Goal: Information Seeking & Learning: Learn about a topic

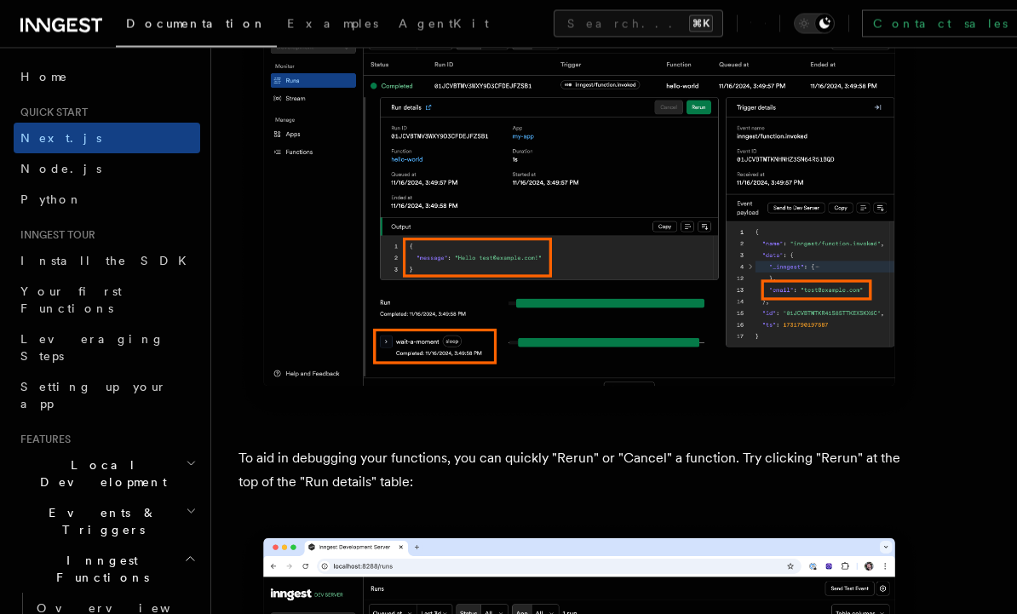
scroll to position [7089, 0]
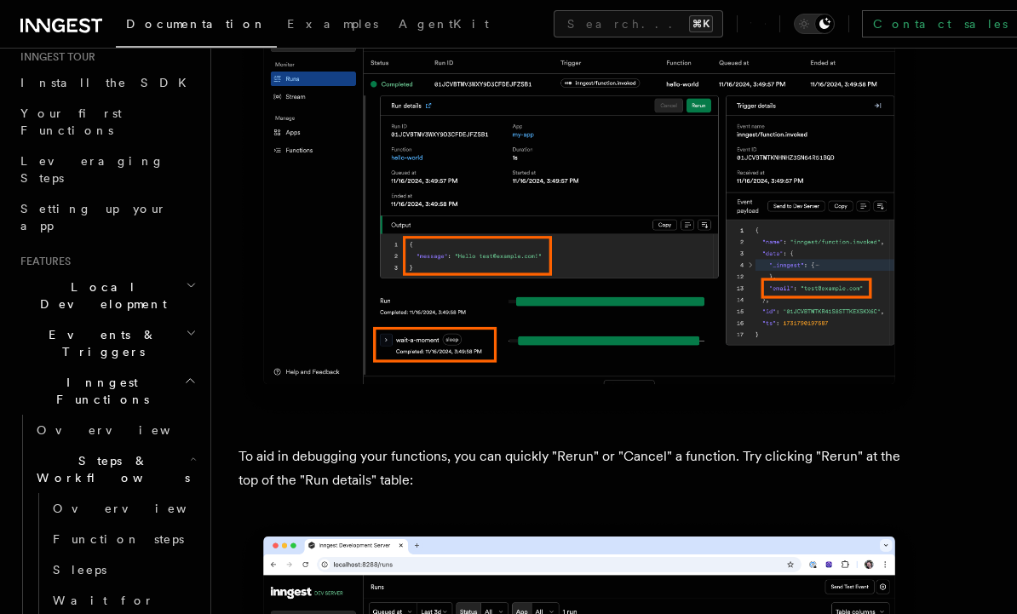
scroll to position [186, 0]
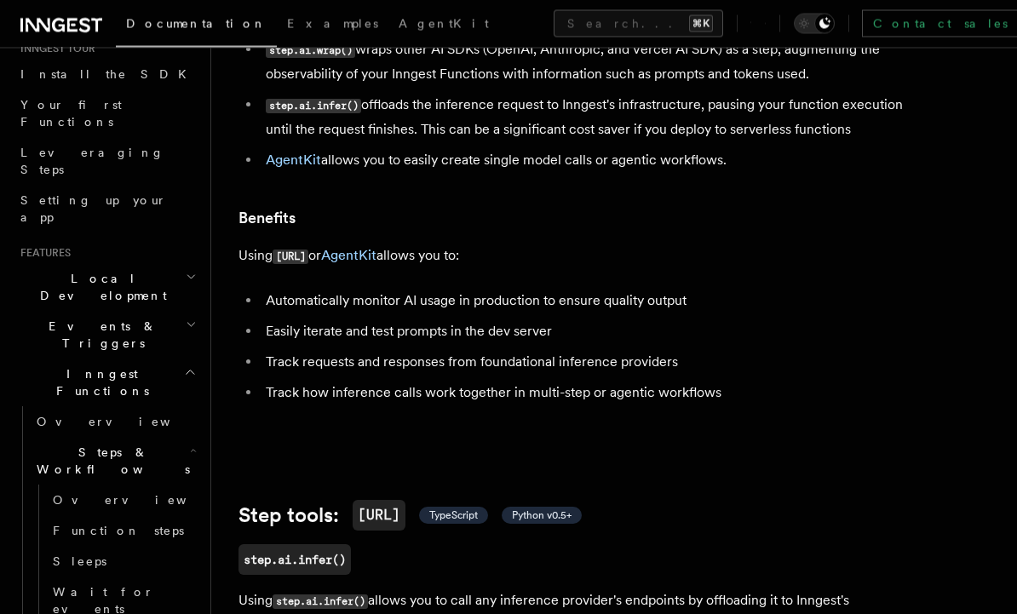
scroll to position [217, 0]
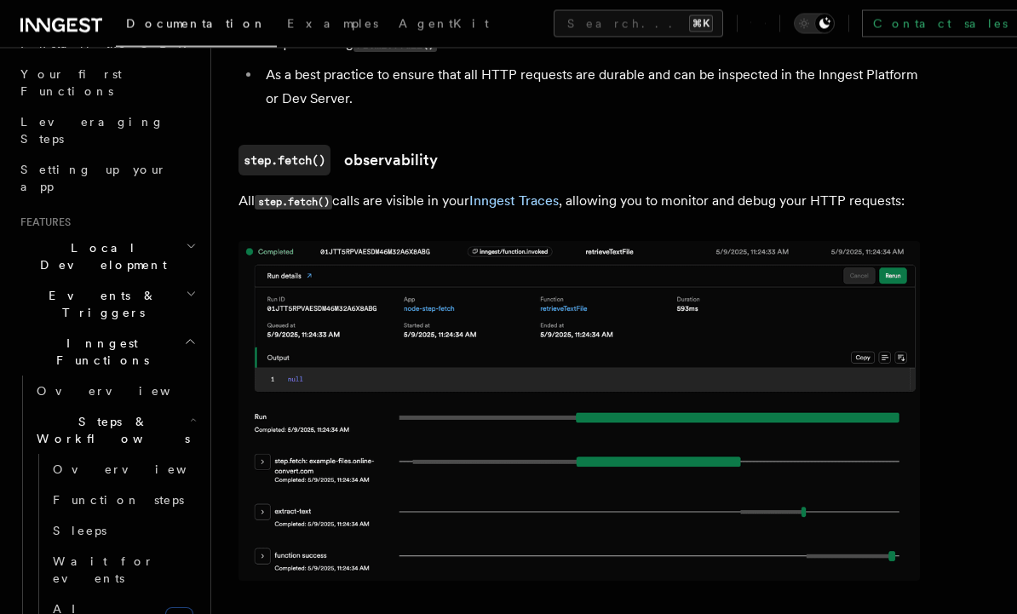
scroll to position [1357, 0]
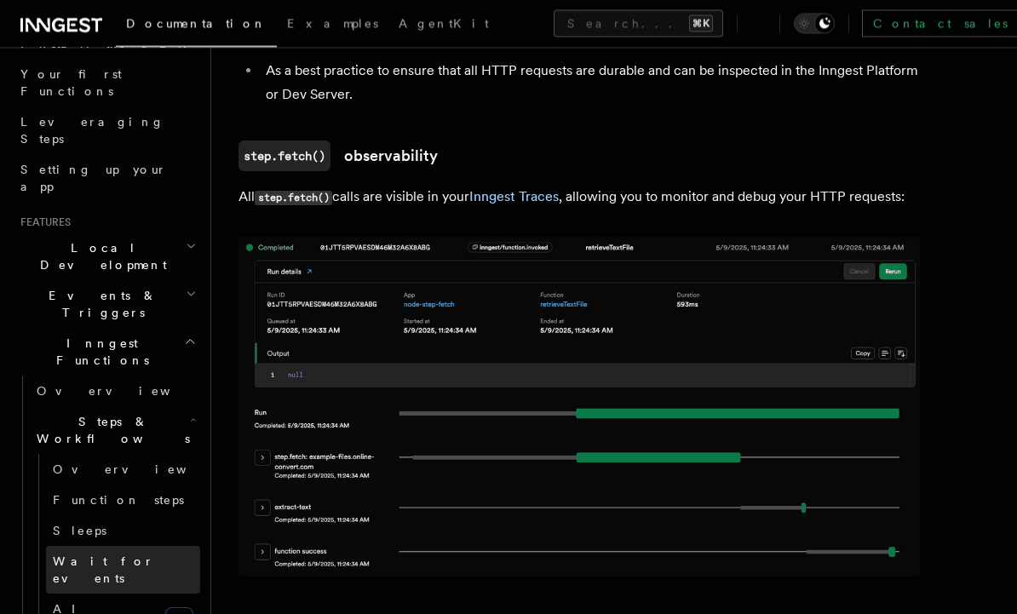
click at [89, 555] on span "Wait for events" at bounding box center [103, 570] width 101 height 31
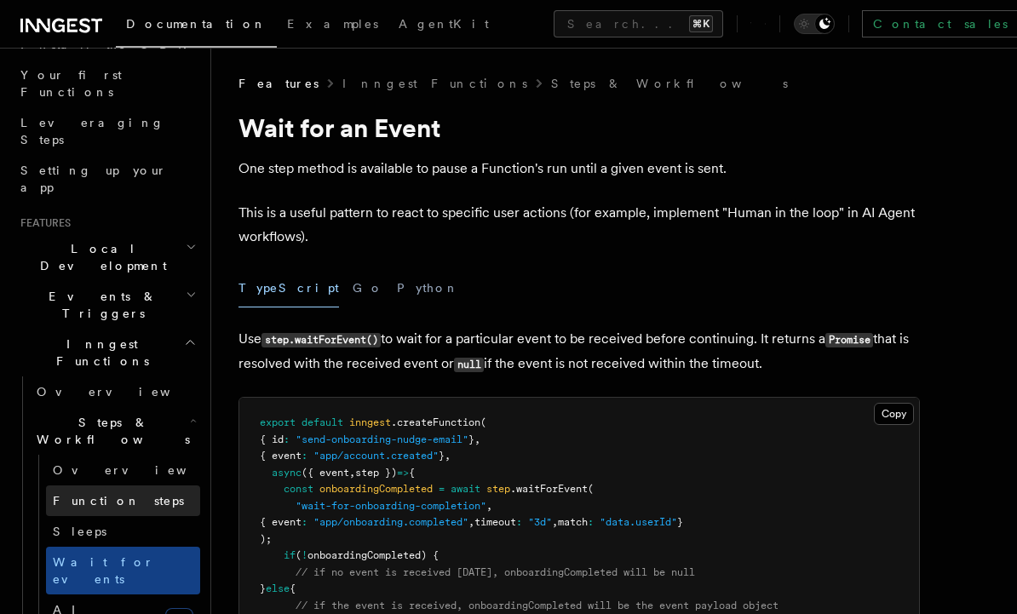
click at [74, 494] on span "Function steps" at bounding box center [118, 501] width 131 height 14
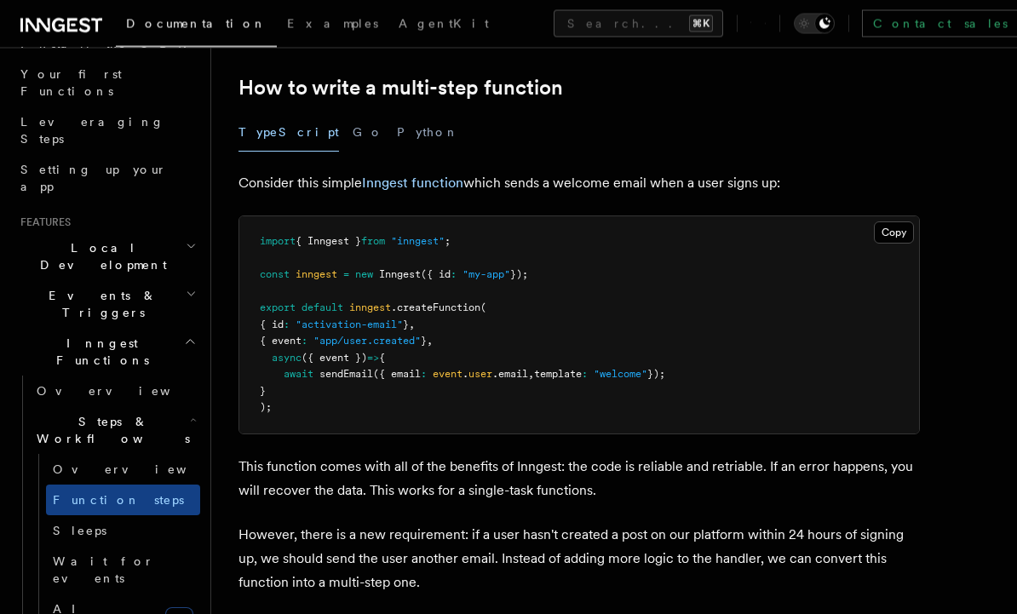
scroll to position [547, 0]
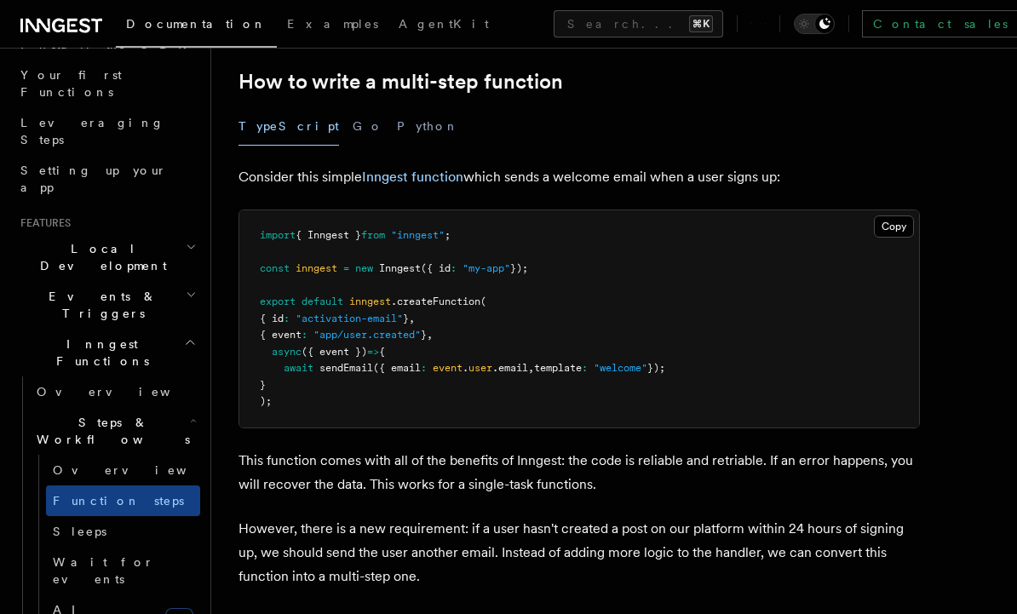
click at [68, 281] on h2 "Events & Triggers" at bounding box center [107, 305] width 187 height 48
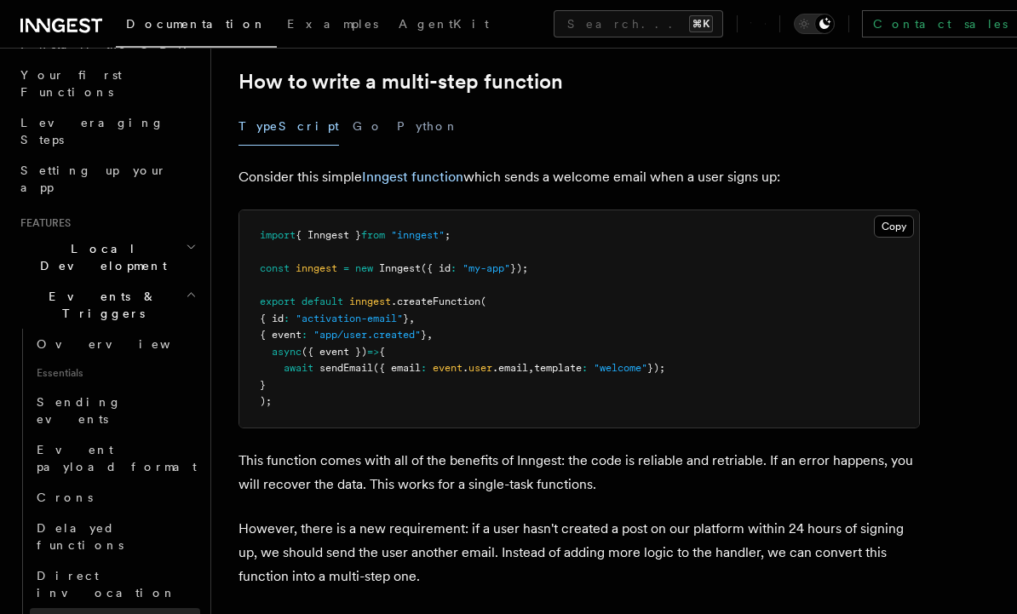
click at [59, 613] on span "Webhooks" at bounding box center [84, 624] width 95 height 14
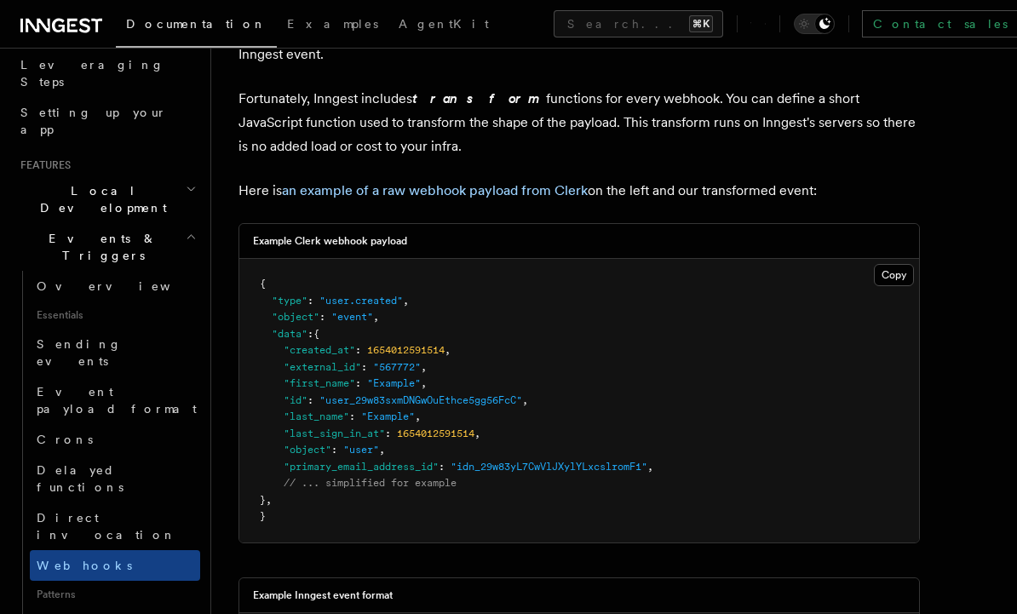
scroll to position [298, 0]
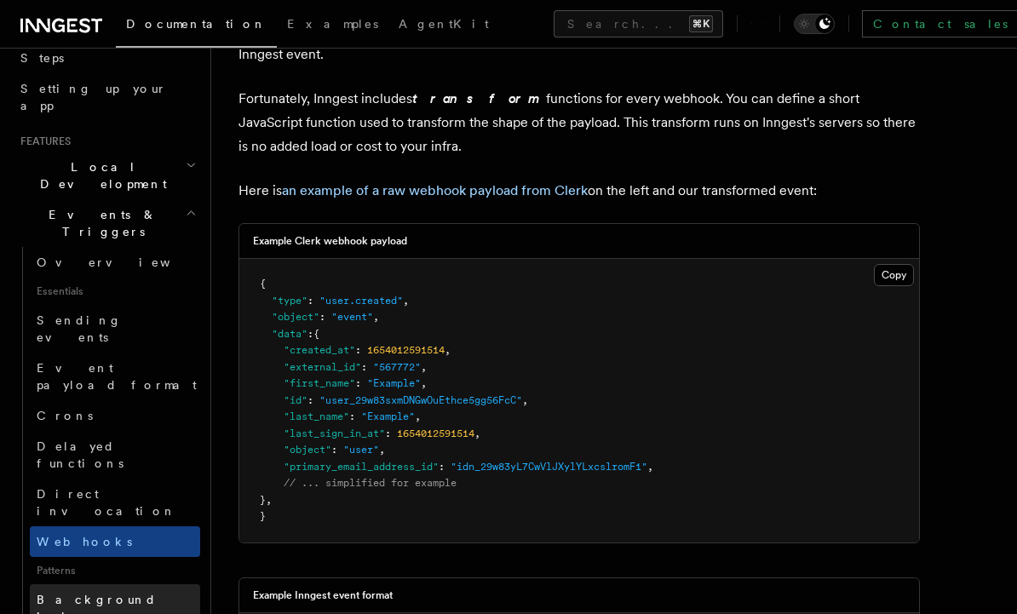
click at [69, 584] on link "Background jobs" at bounding box center [115, 608] width 170 height 48
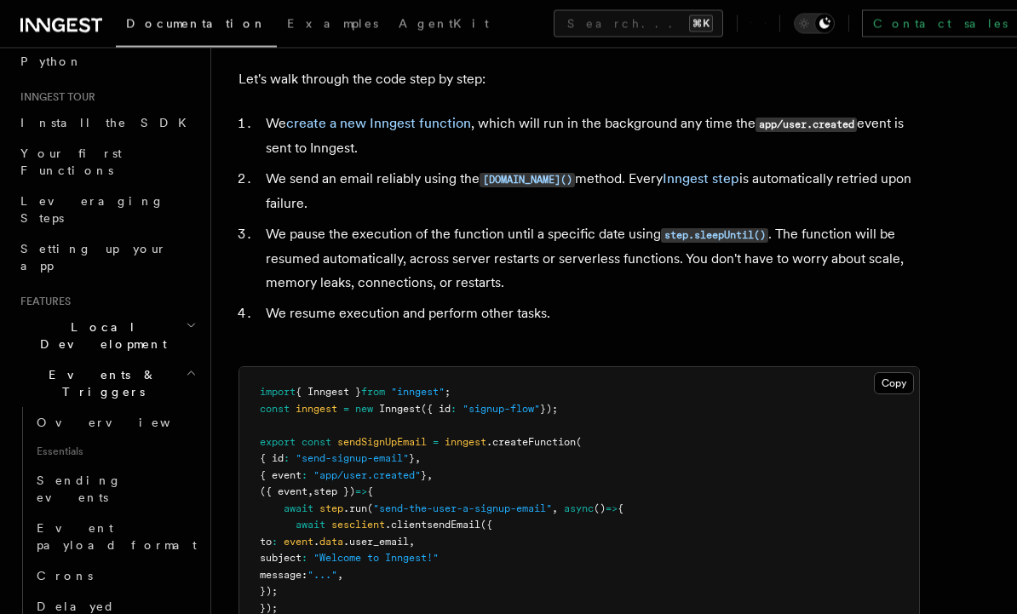
scroll to position [136, 0]
click at [63, 313] on h2 "Local Development" at bounding box center [107, 337] width 187 height 48
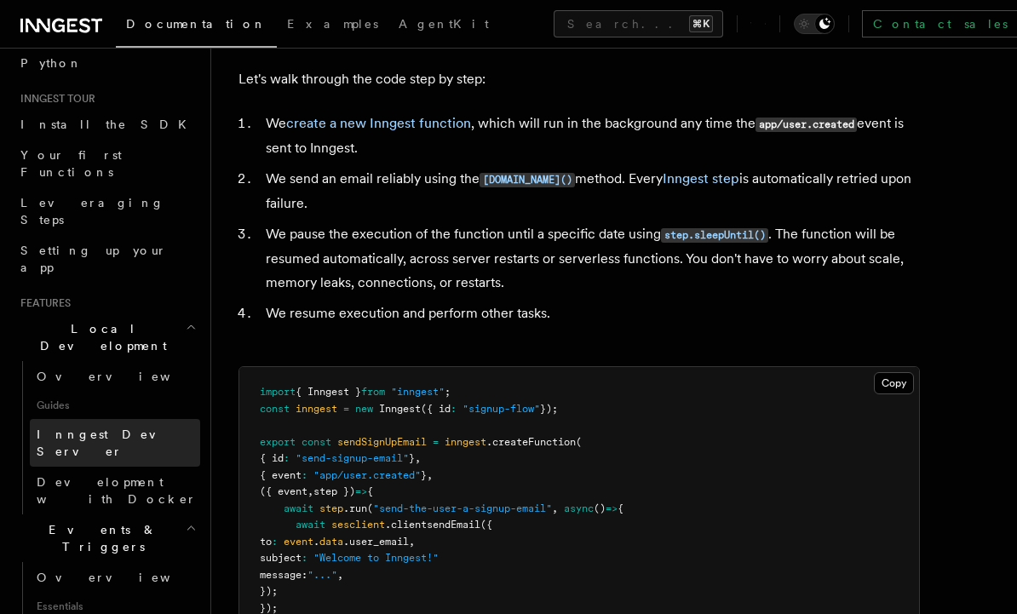
click at [70, 426] on span "Inngest Dev Server" at bounding box center [119, 443] width 164 height 34
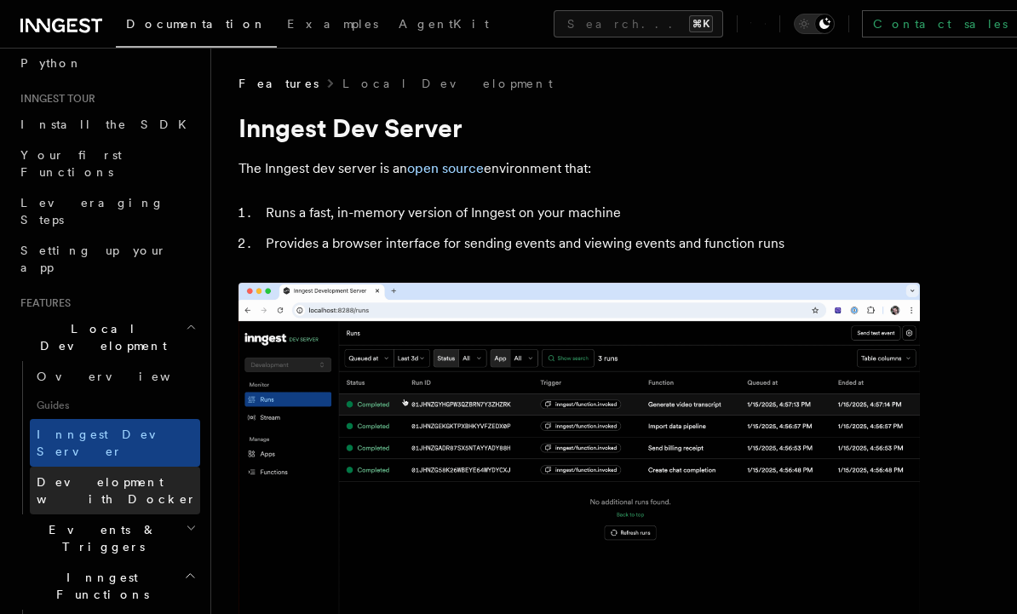
click at [71, 475] on span "Development with Docker" at bounding box center [117, 490] width 160 height 31
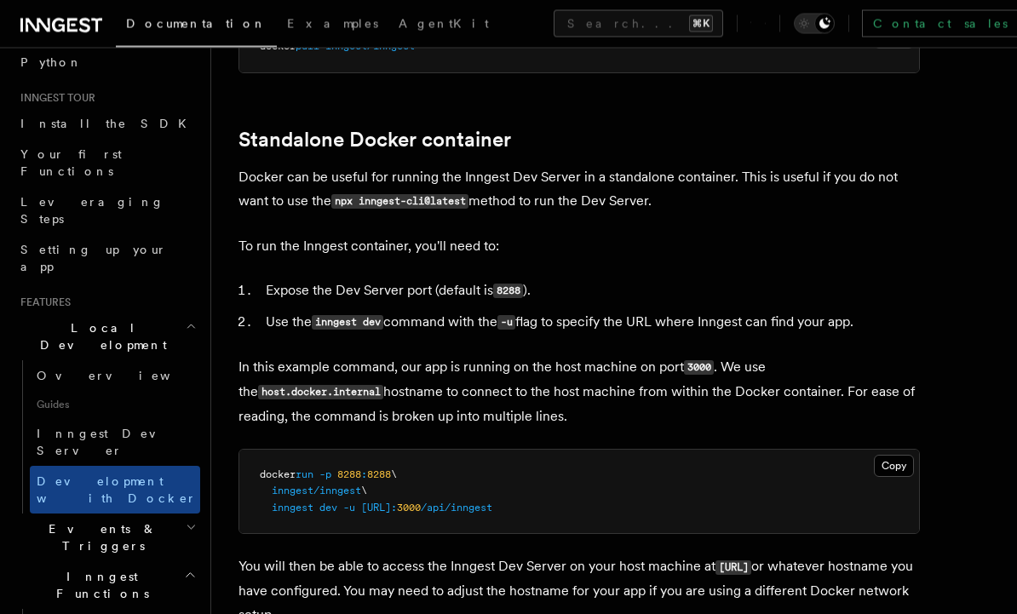
scroll to position [389, 0]
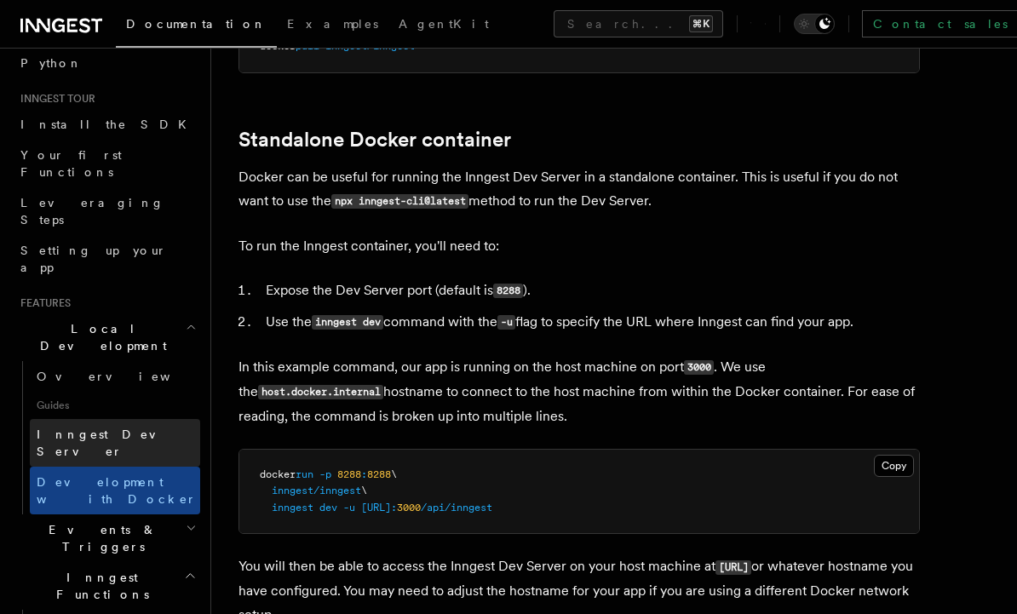
click at [60, 428] on span "Inngest Dev Server" at bounding box center [110, 443] width 146 height 31
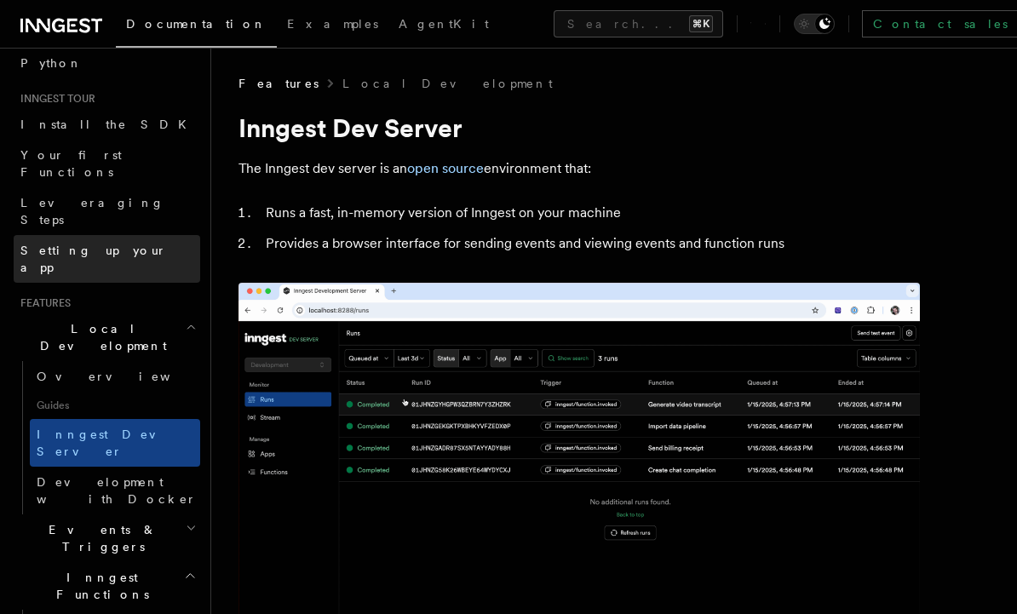
click at [45, 244] on span "Setting up your app" at bounding box center [93, 259] width 147 height 31
